Goal: Task Accomplishment & Management: Use online tool/utility

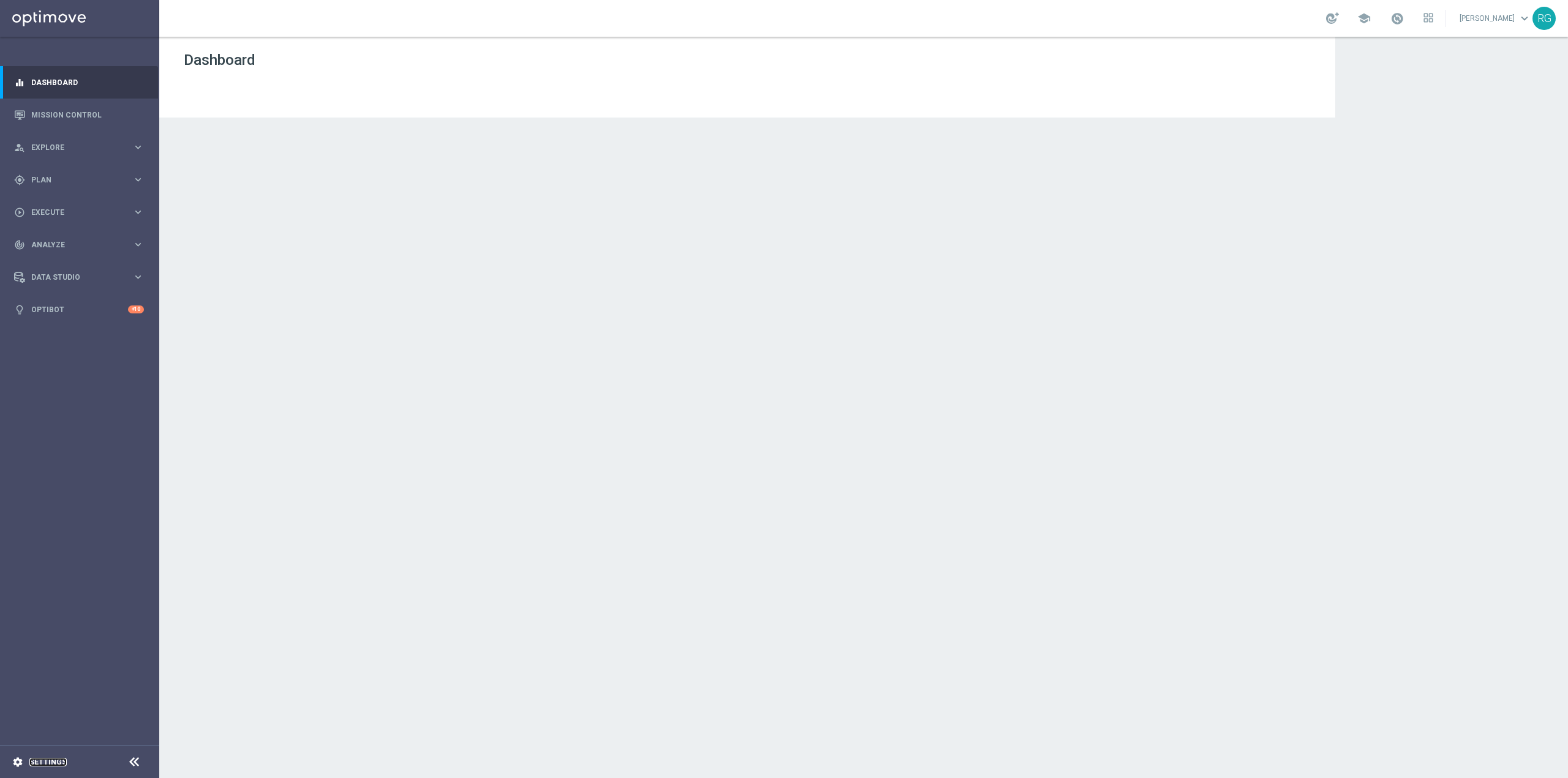
click at [42, 760] on link "Settings" at bounding box center [48, 762] width 38 height 7
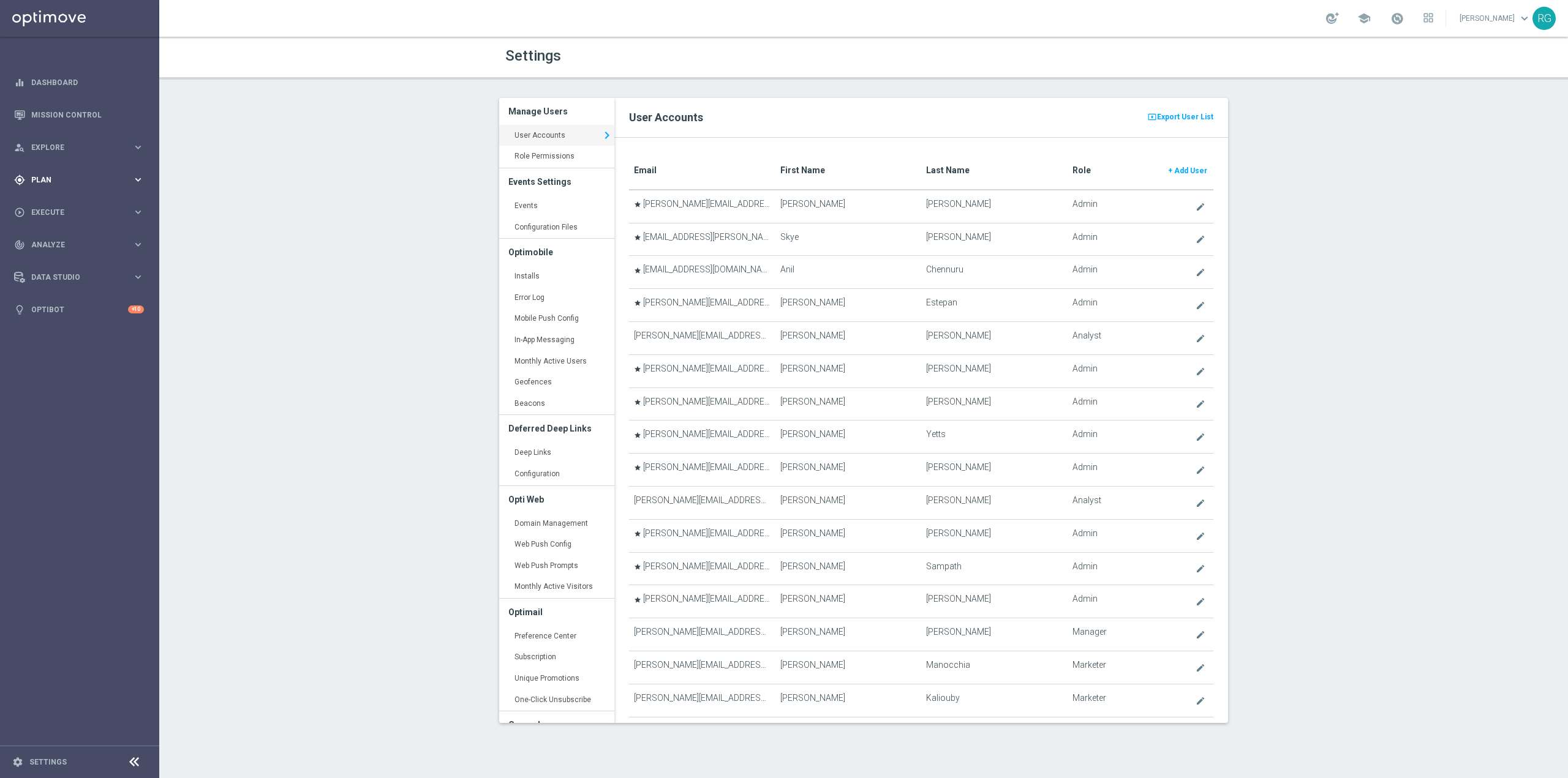
click at [70, 182] on span "Plan" at bounding box center [81, 180] width 101 height 7
click at [77, 188] on div "gps_fixed Plan keyboard_arrow_right" at bounding box center [79, 180] width 158 height 32
click at [72, 243] on span "Templates" at bounding box center [76, 241] width 87 height 7
click at [49, 113] on link "Mission Control" at bounding box center [87, 115] width 113 height 32
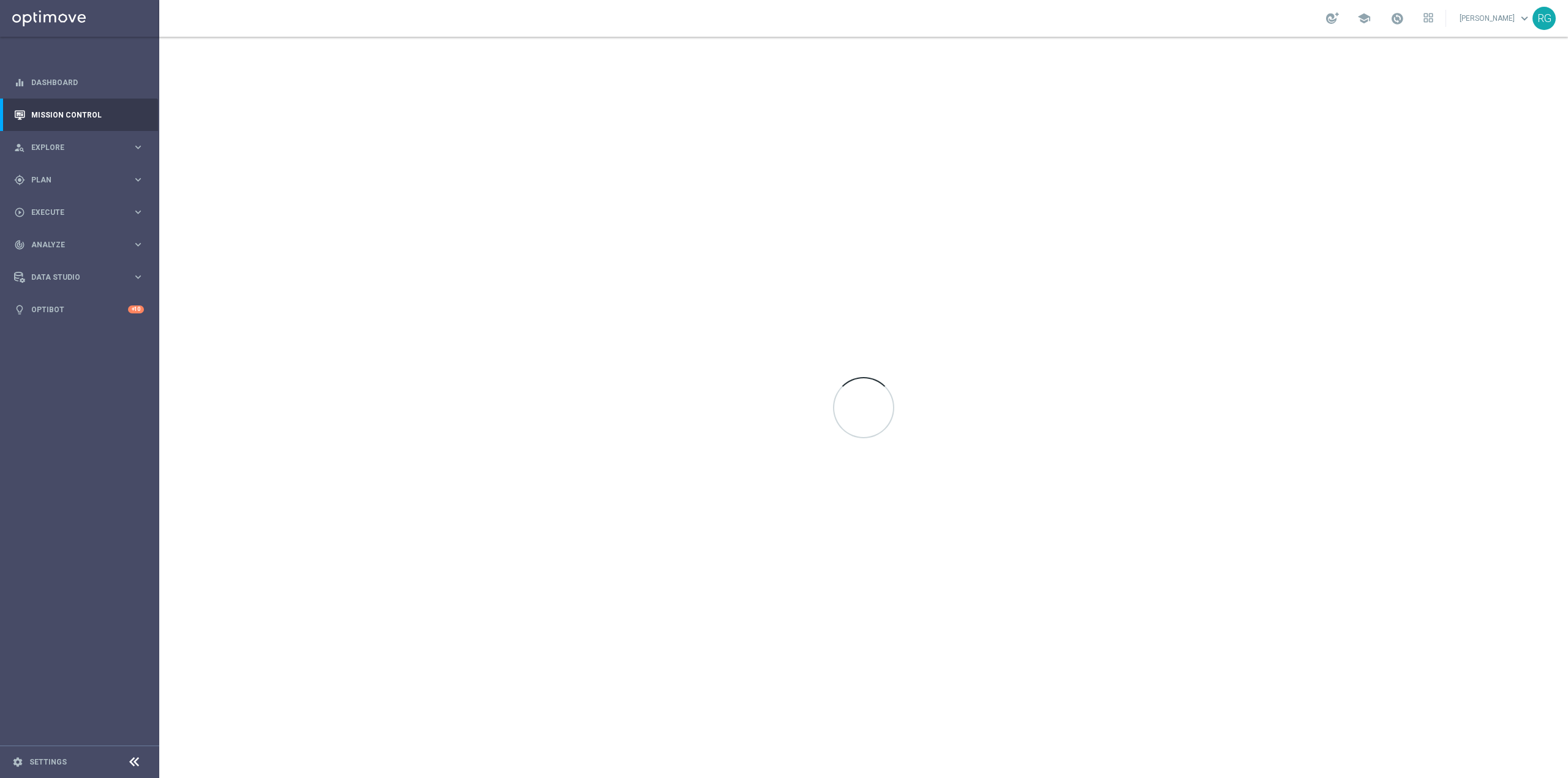
click at [1501, 21] on link "Ronen G keyboard_arrow_down" at bounding box center [1495, 18] width 74 height 18
click at [1479, 178] on div "build_circle Configuration Tool" at bounding box center [1475, 182] width 122 height 22
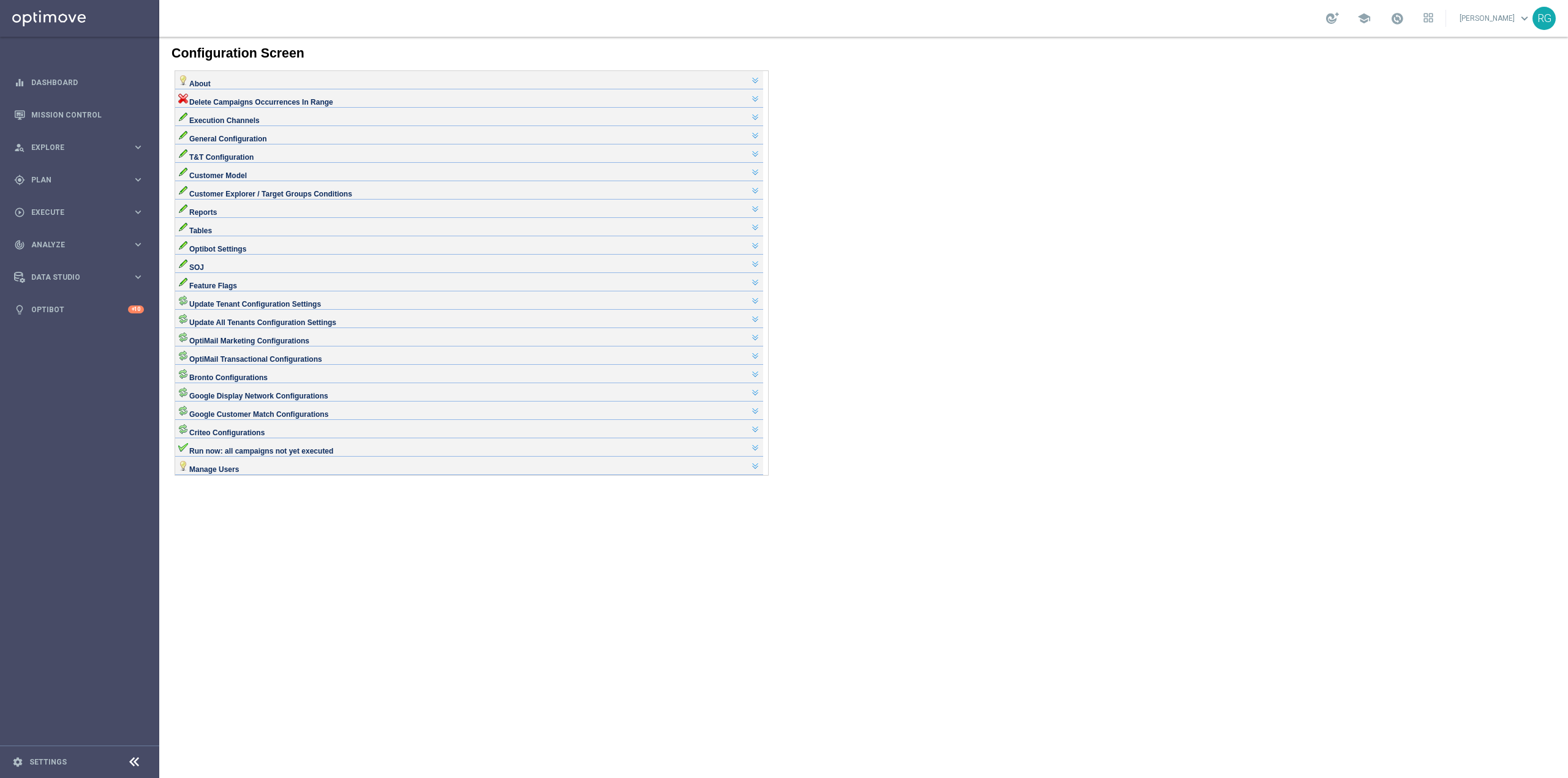
click at [198, 231] on div "Tables" at bounding box center [469, 226] width 582 height 10
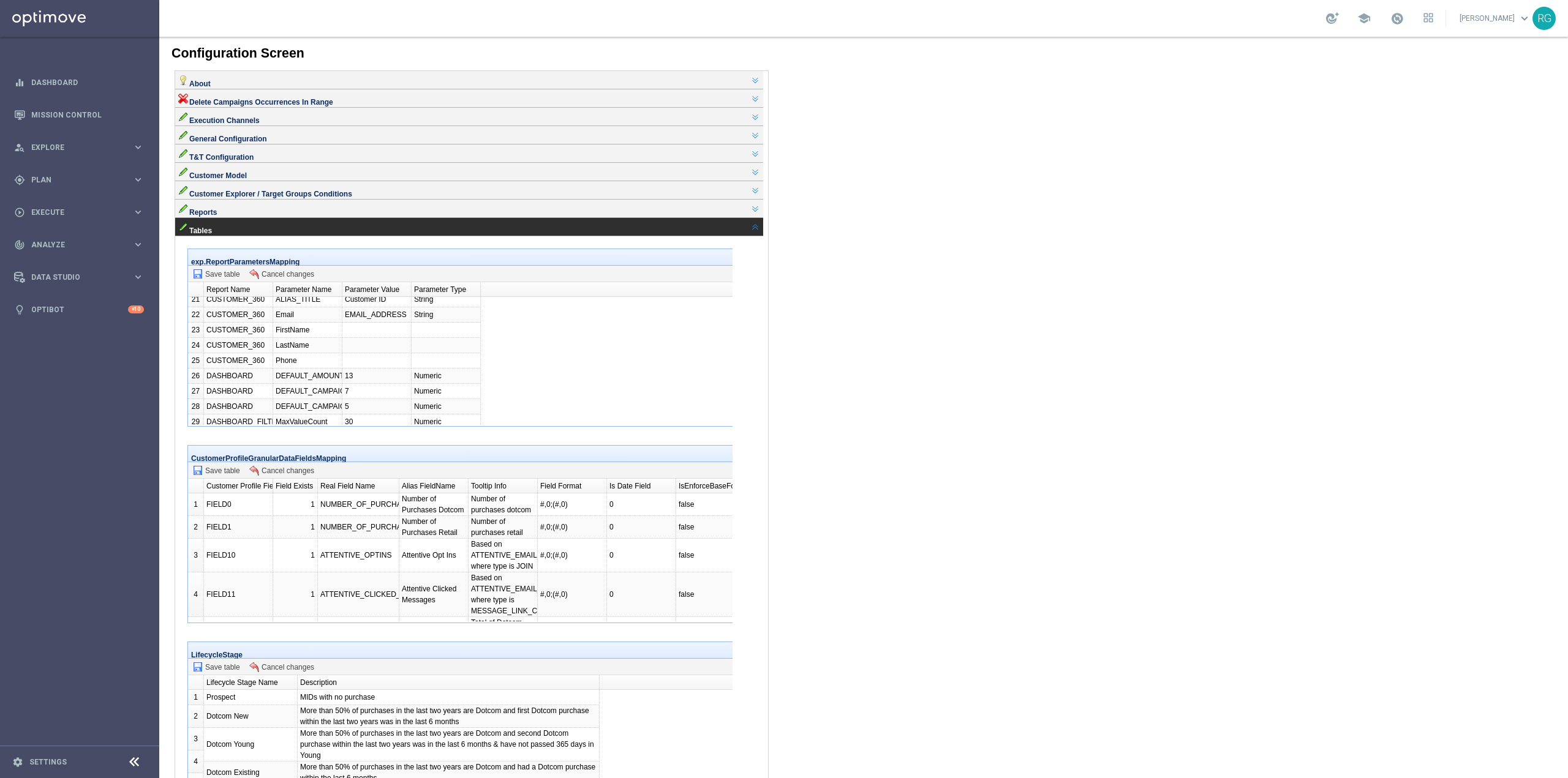
scroll to position [14186, 0]
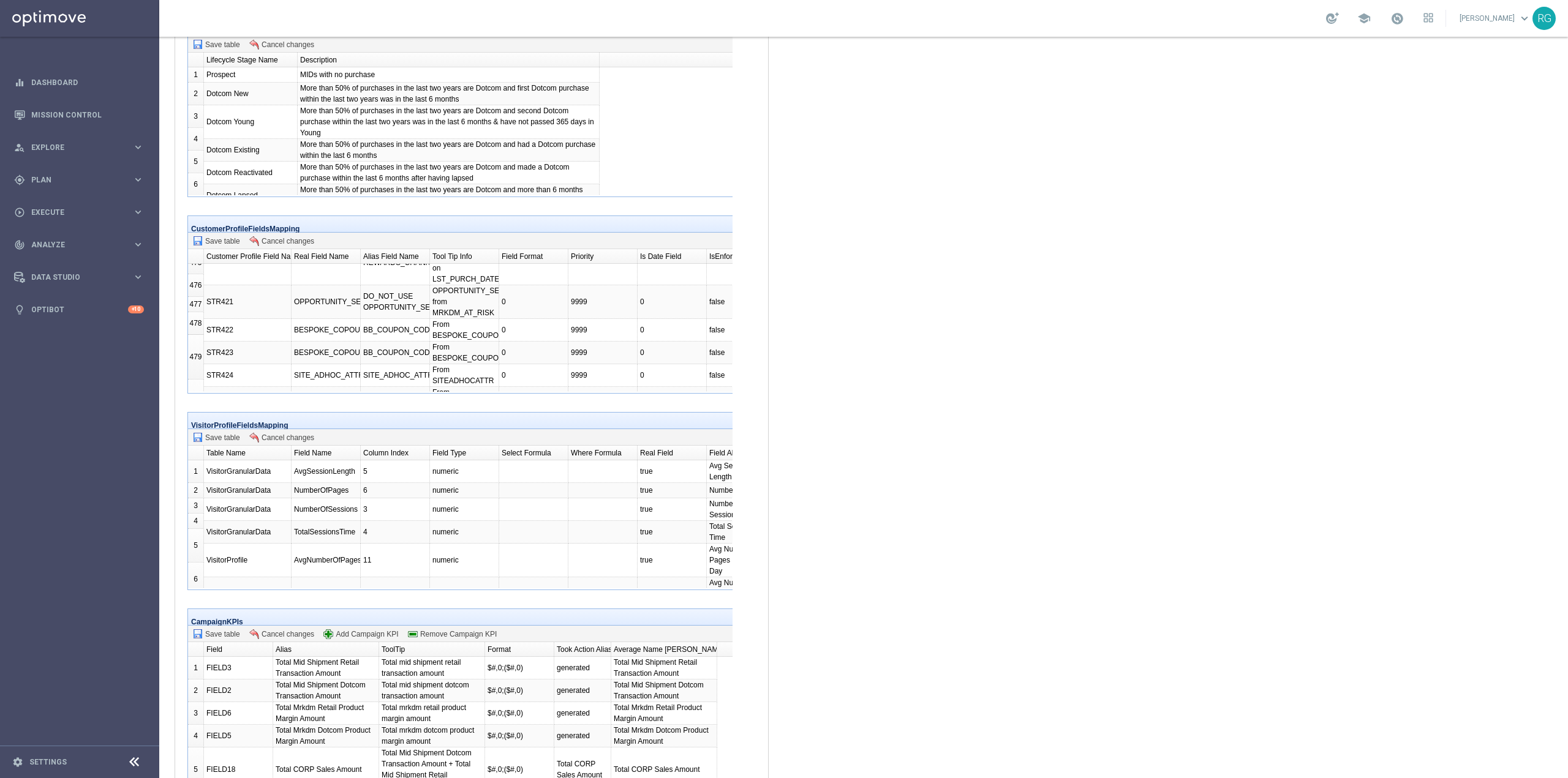
drag, startPoint x: 216, startPoint y: 410, endPoint x: 208, endPoint y: 410, distance: 8.0
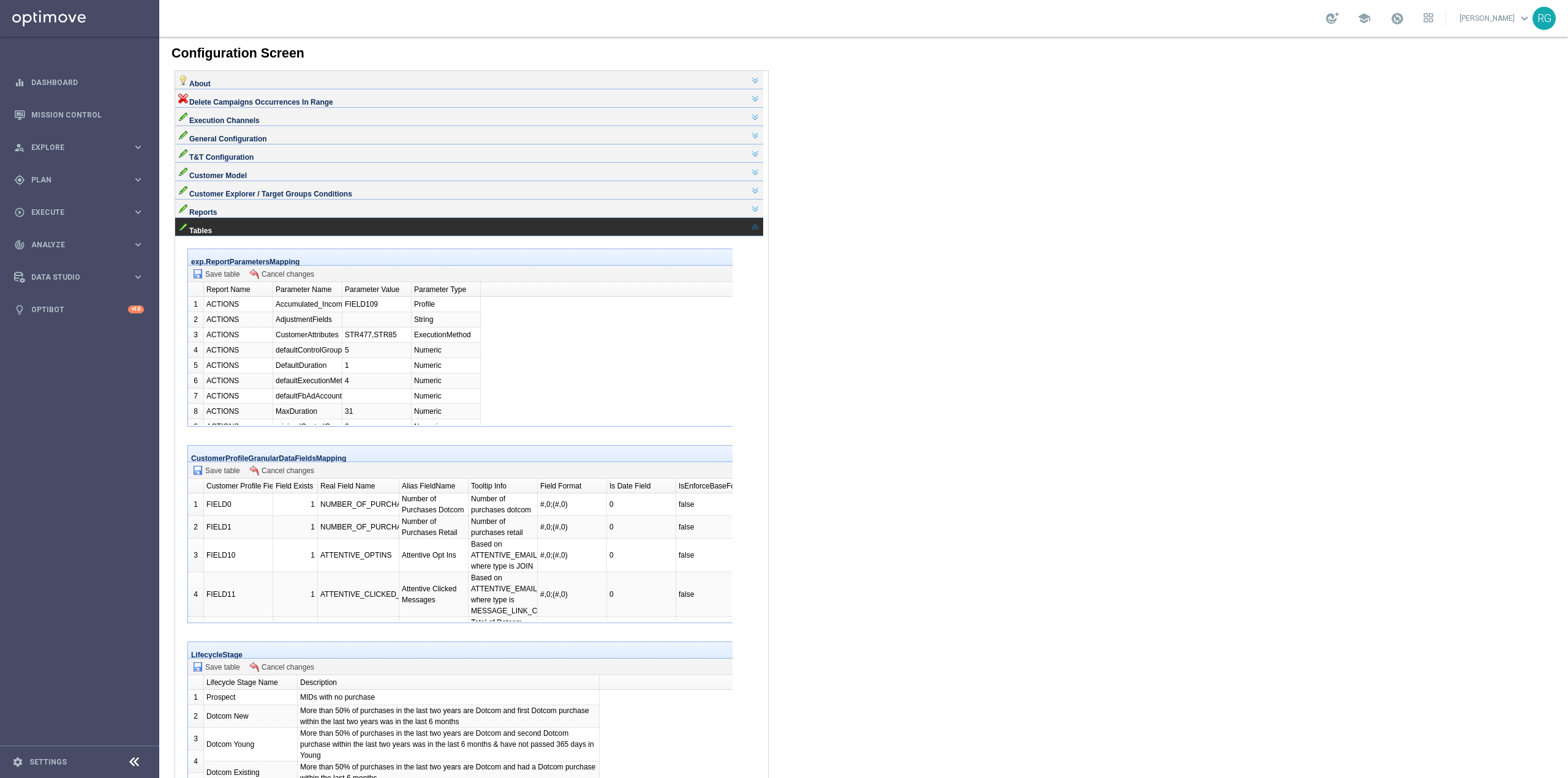
scroll to position [14182, 0]
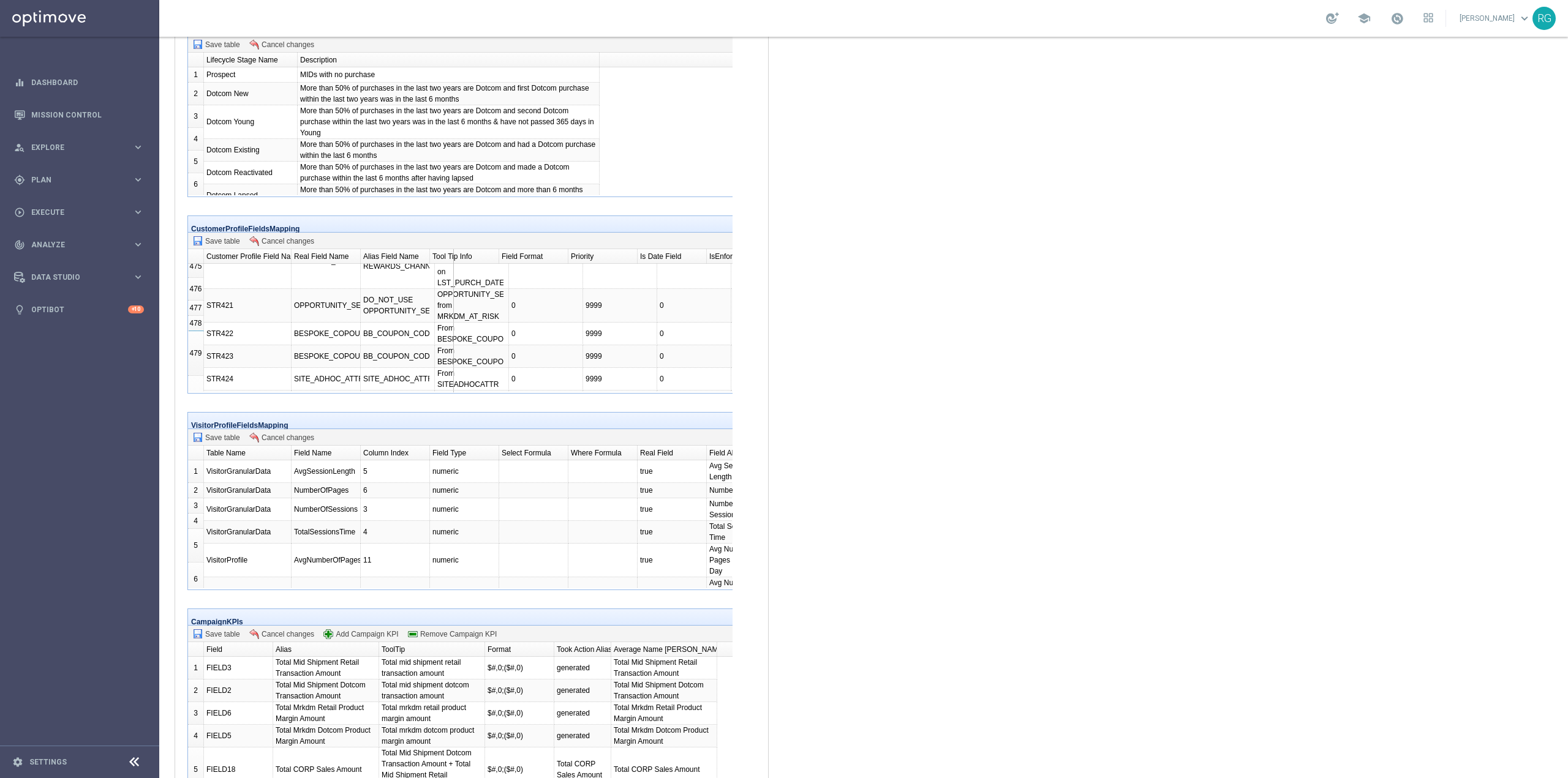
drag, startPoint x: 369, startPoint y: 340, endPoint x: 819, endPoint y: 492, distance: 475.0
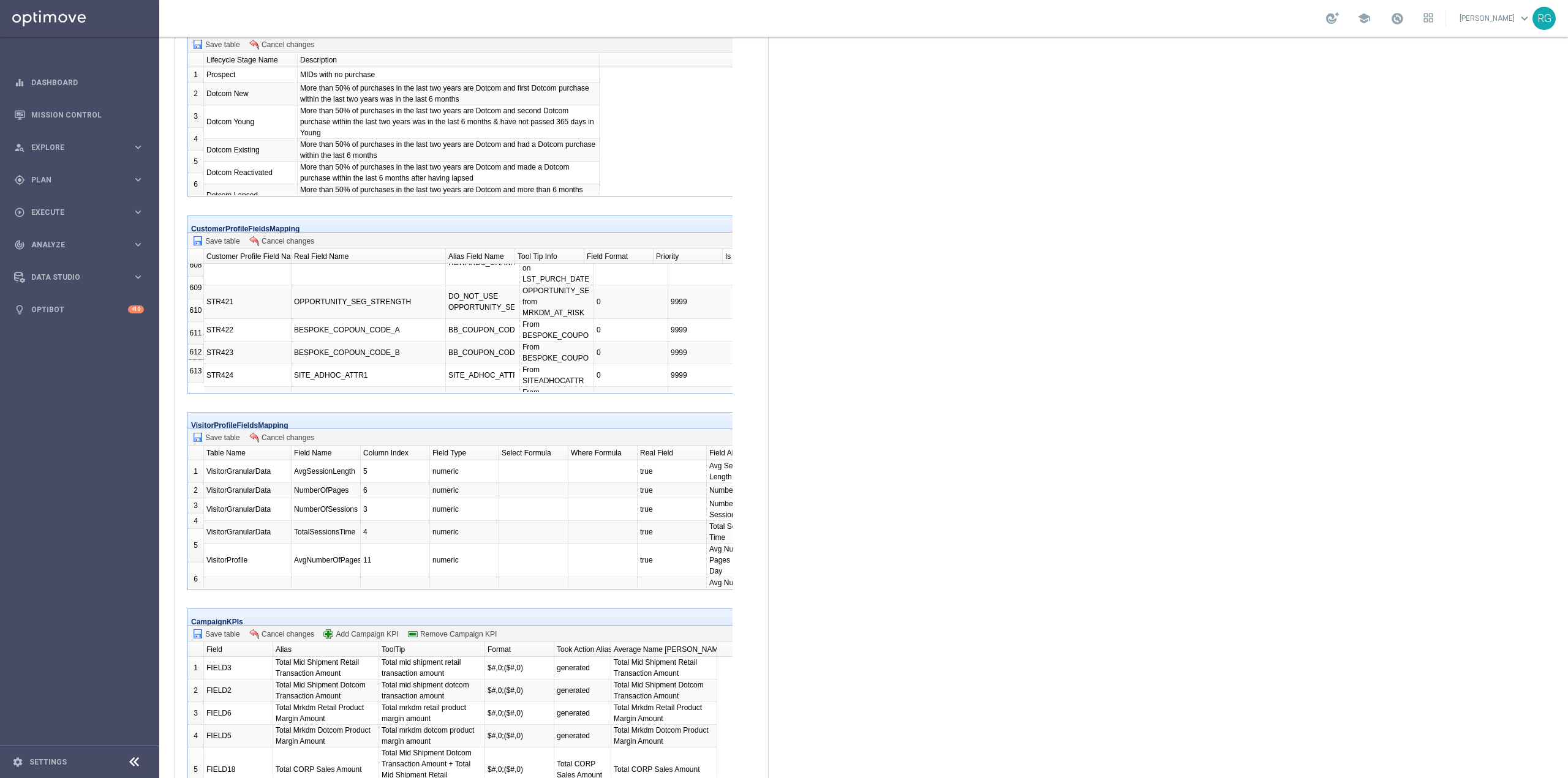
scroll to position [14186, 0]
drag, startPoint x: 391, startPoint y: 407, endPoint x: 299, endPoint y: 407, distance: 92.0
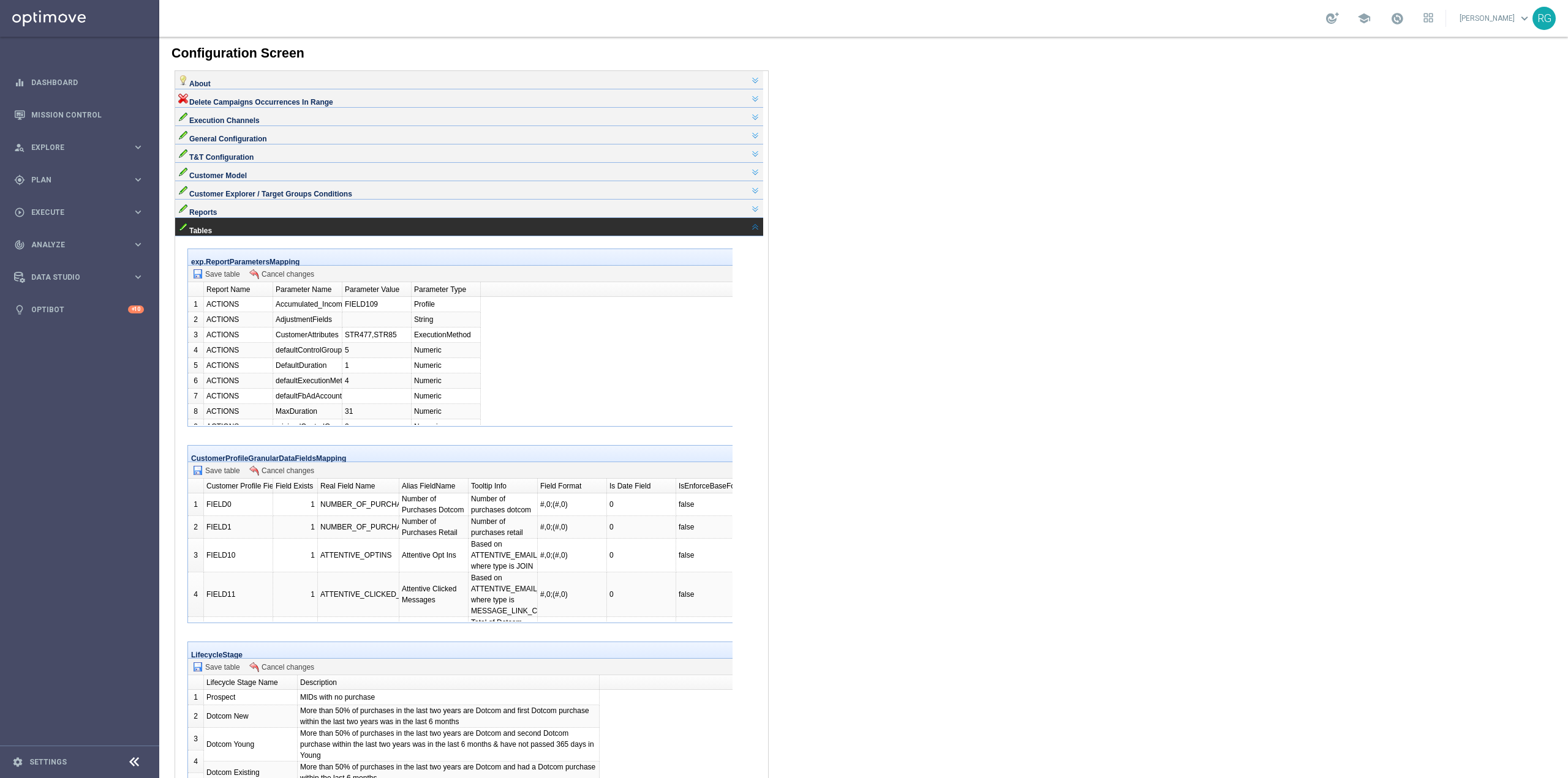
scroll to position [14182, 0]
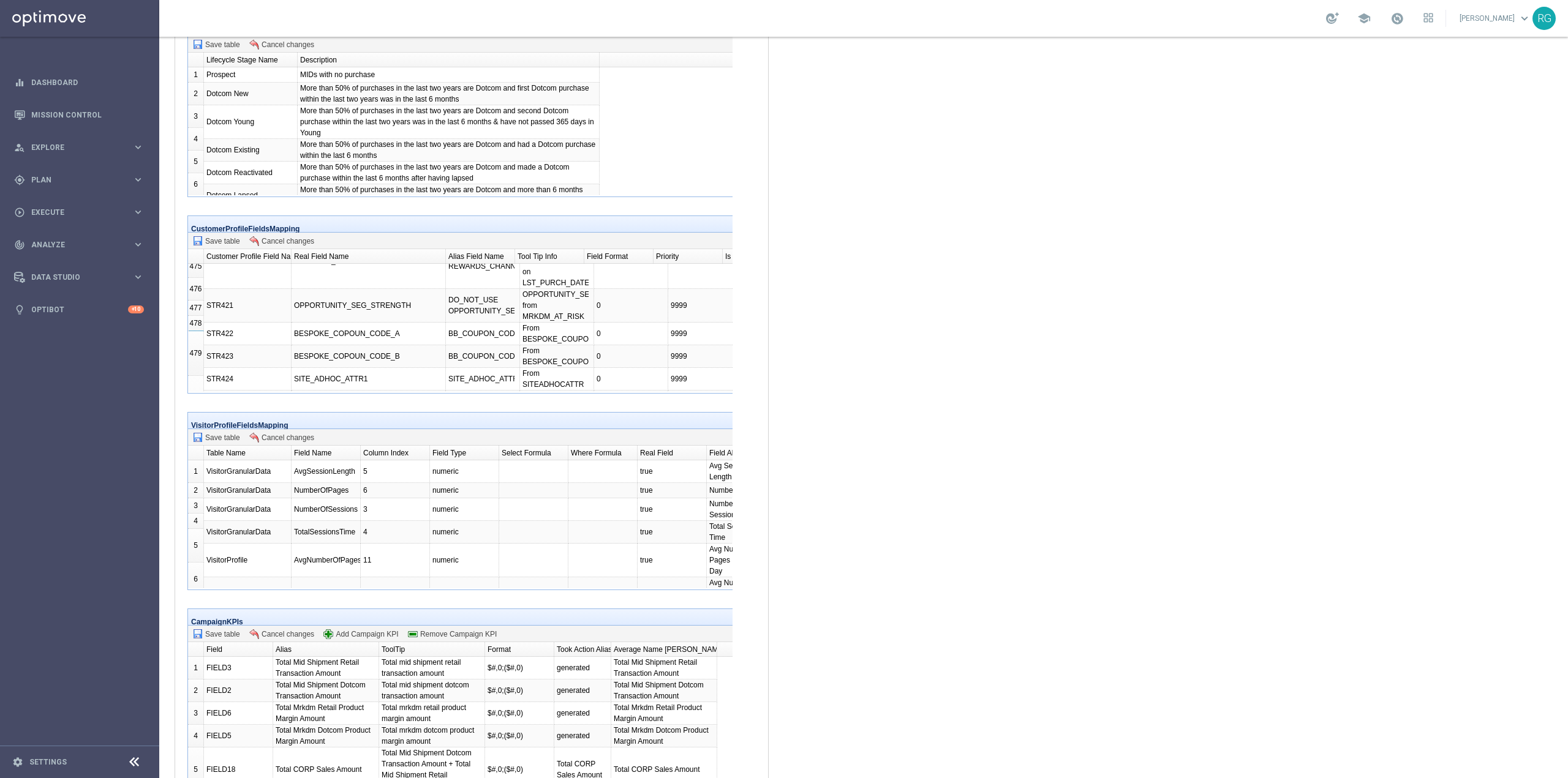
drag, startPoint x: 425, startPoint y: 407, endPoint x: 299, endPoint y: 410, distance: 126.0
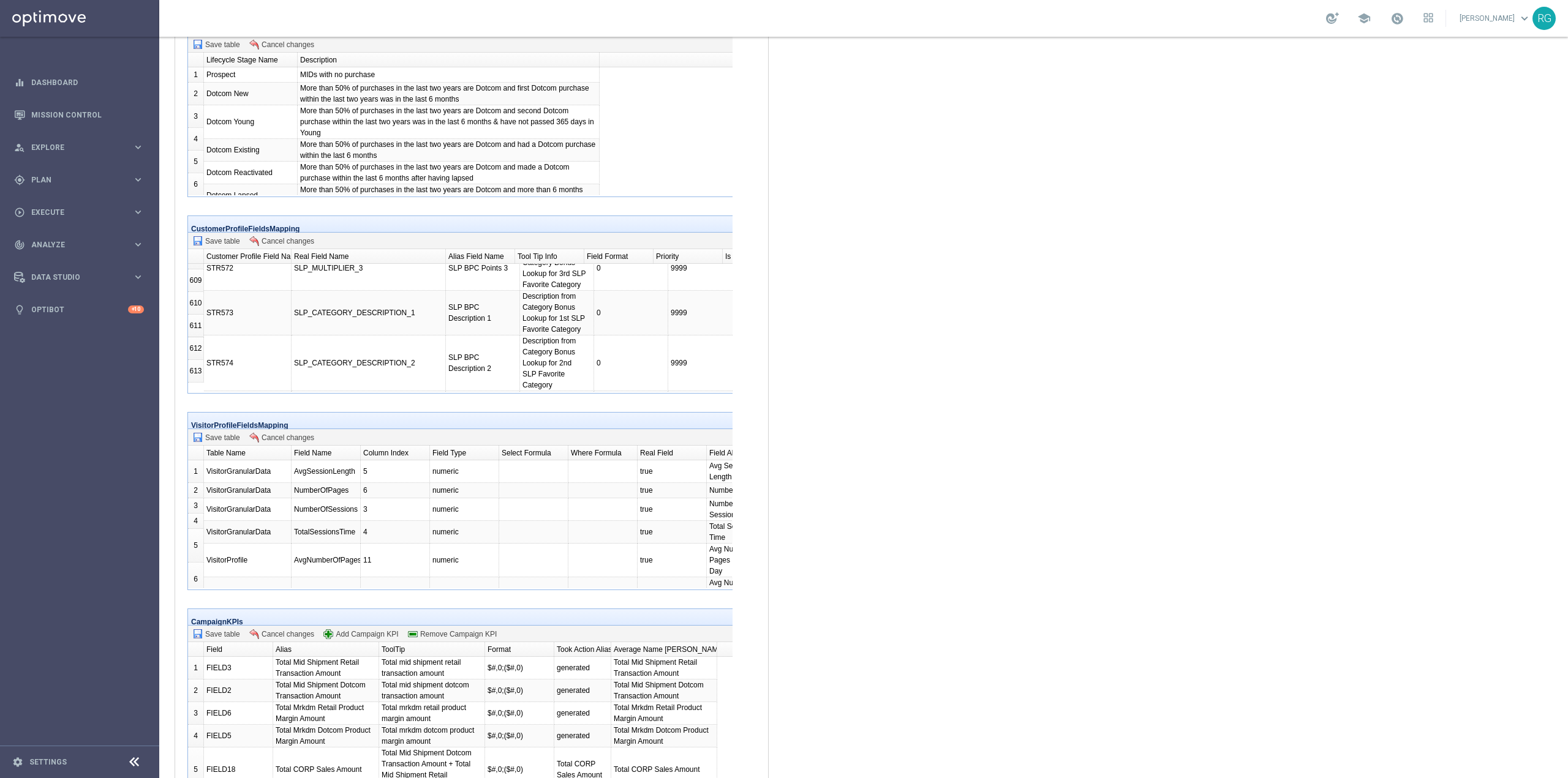
copy div "SMS_NUMBERDOTCOM"
